Goal: Information Seeking & Learning: Learn about a topic

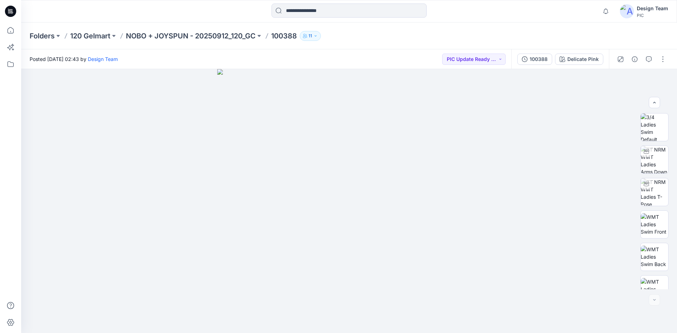
scroll to position [144, 0]
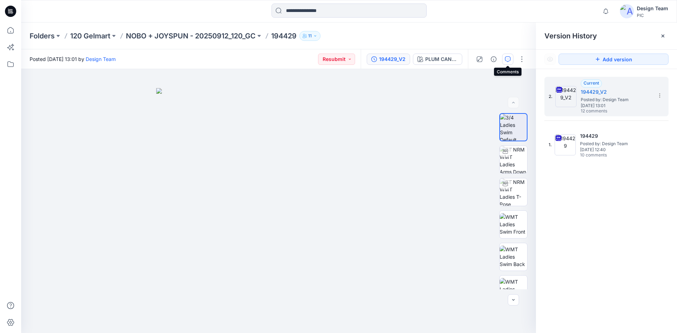
click at [504, 60] on button "button" at bounding box center [507, 59] width 11 height 11
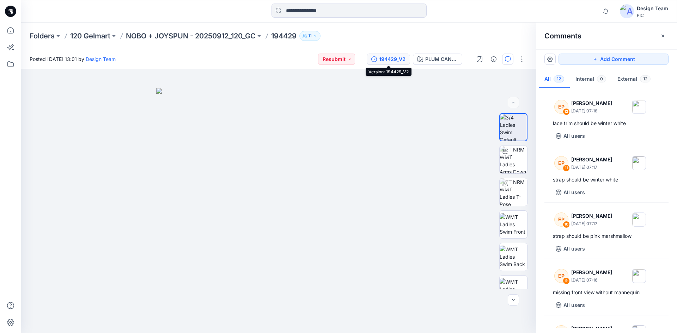
click at [394, 59] on div "194429_V2" at bounding box center [392, 59] width 26 height 8
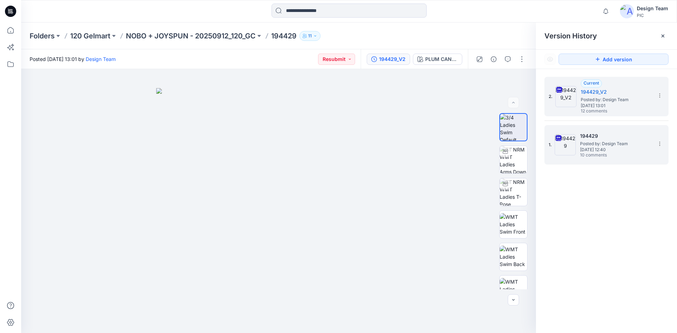
click at [620, 141] on span "Posted by: Design Team" at bounding box center [615, 143] width 71 height 7
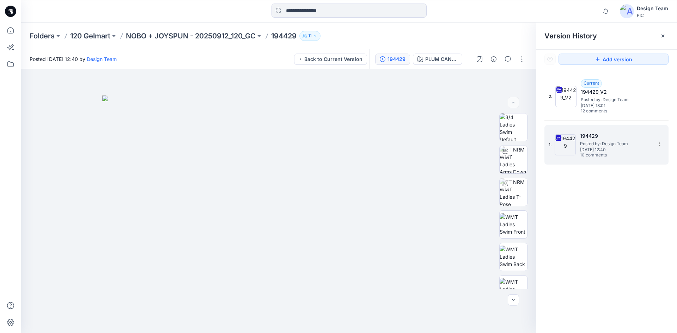
click at [617, 137] on h5 "194429" at bounding box center [615, 136] width 71 height 8
click at [611, 148] on span "[DATE] 12:40" at bounding box center [615, 149] width 71 height 5
click at [506, 59] on icon "button" at bounding box center [508, 59] width 6 height 6
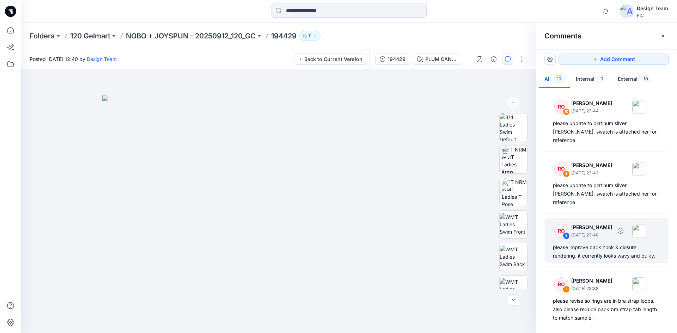
click at [592, 243] on div "please improve back hook & closure rendering. it currently looks wavy and bulky." at bounding box center [606, 251] width 107 height 17
